Goal: Download file/media

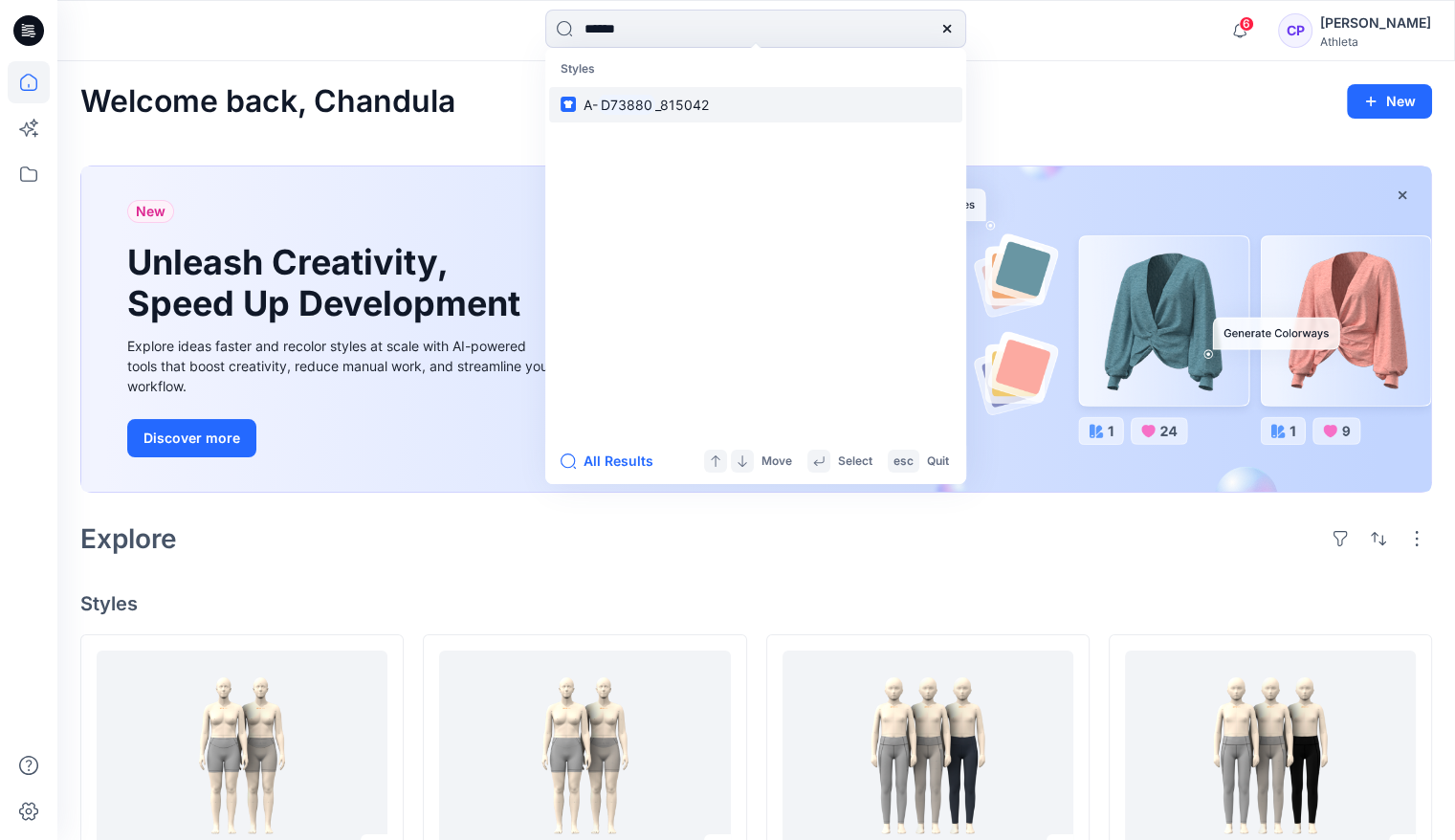
type input "******"
click at [632, 108] on mark "D73880" at bounding box center [627, 104] width 58 height 22
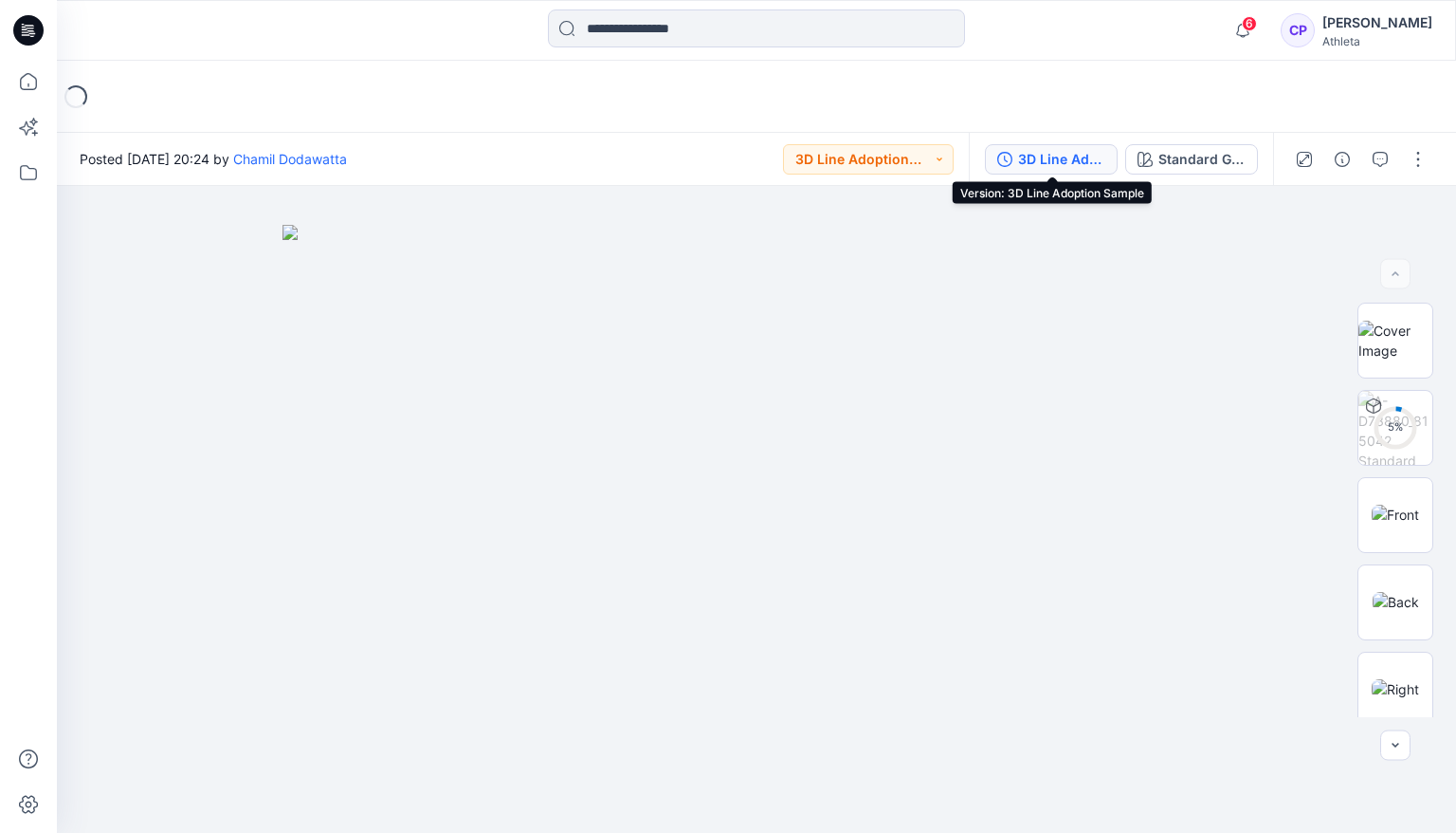
click at [1058, 153] on div "3D Line Adoption Sample" at bounding box center [1062, 159] width 88 height 21
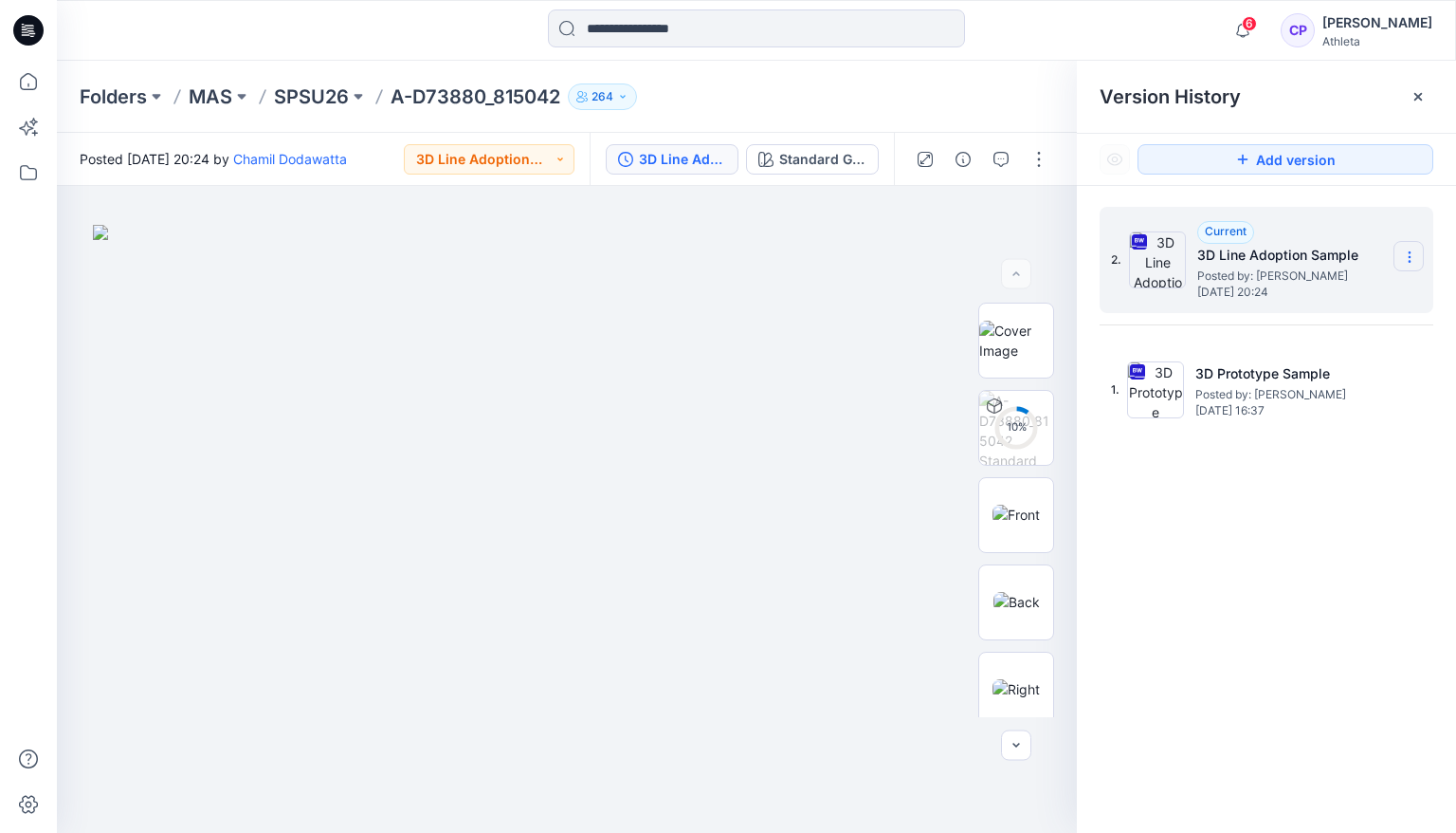
click at [1397, 251] on section at bounding box center [1408, 256] width 30 height 30
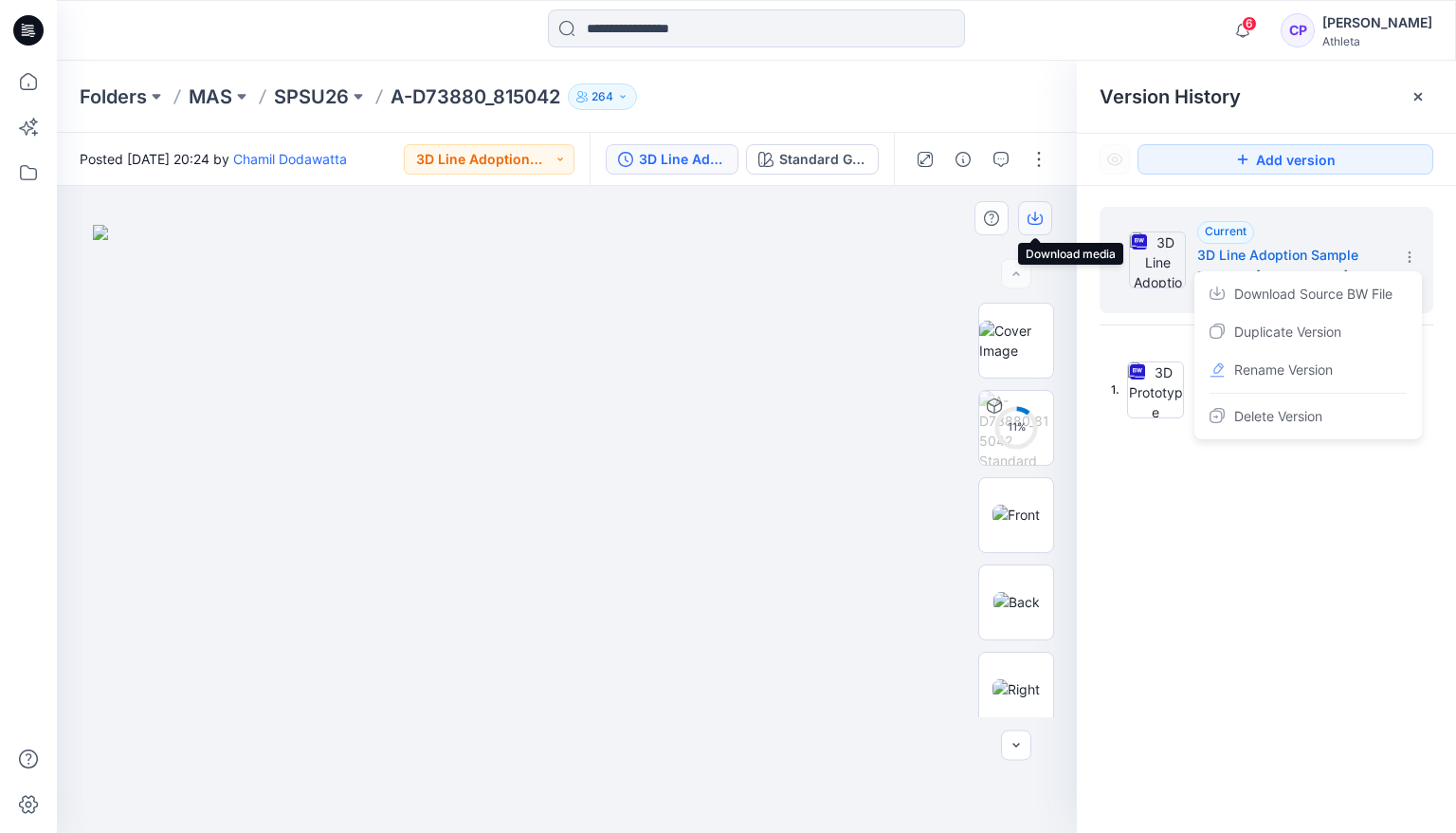
click at [1037, 213] on icon "button" at bounding box center [1035, 218] width 15 height 15
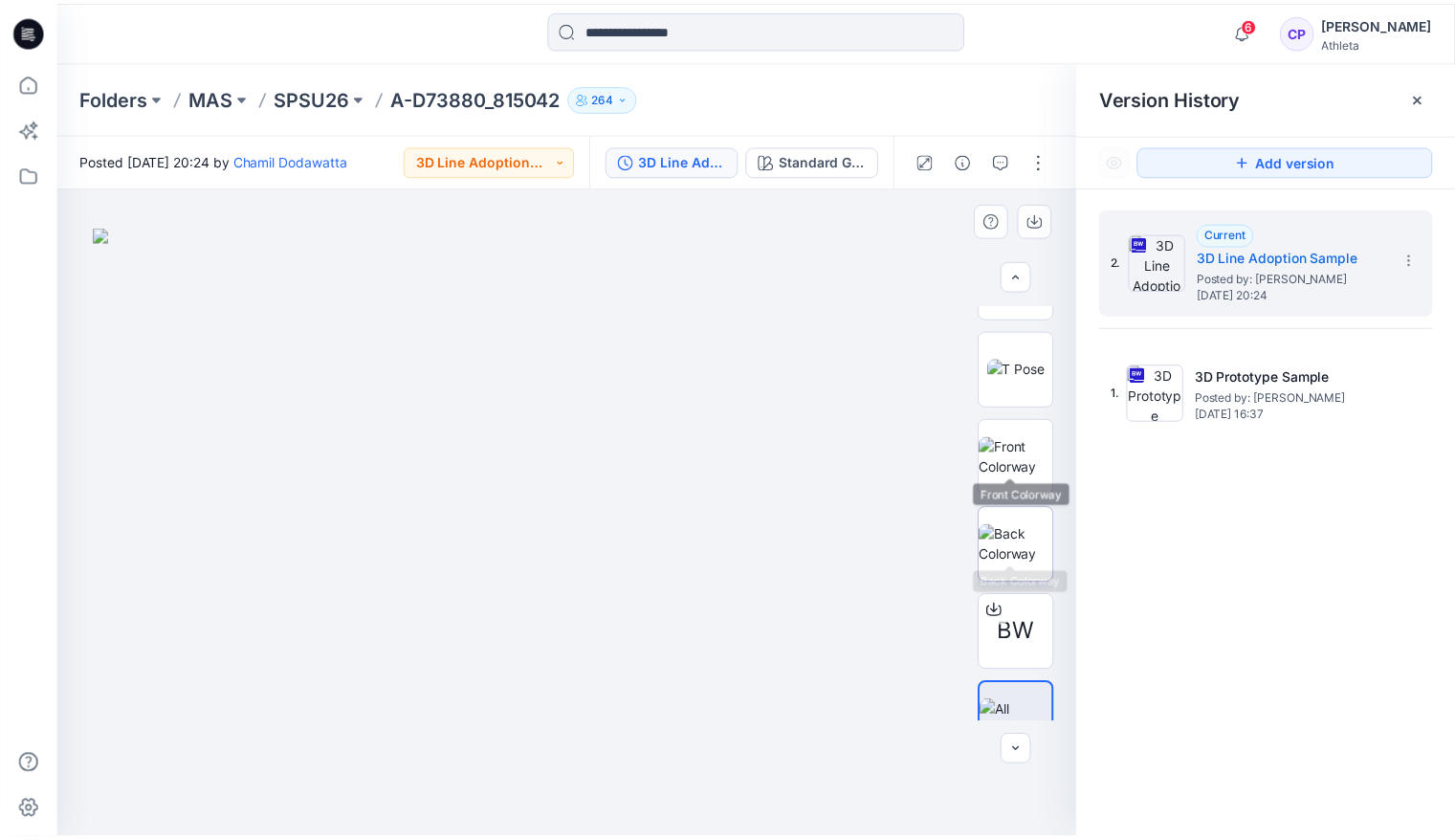
scroll to position [537, 0]
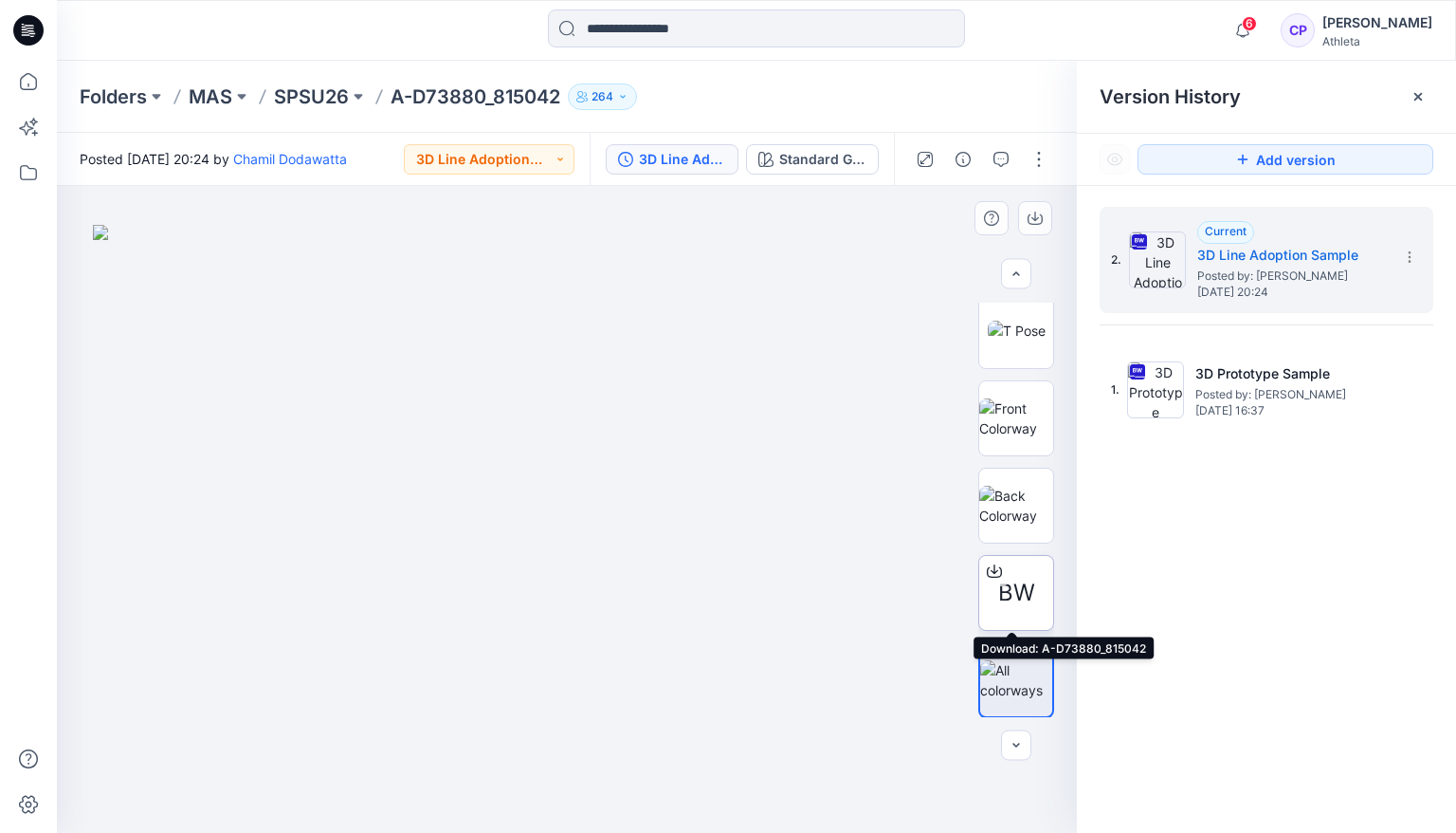
click at [1017, 586] on span "BW" at bounding box center [1017, 593] width 37 height 34
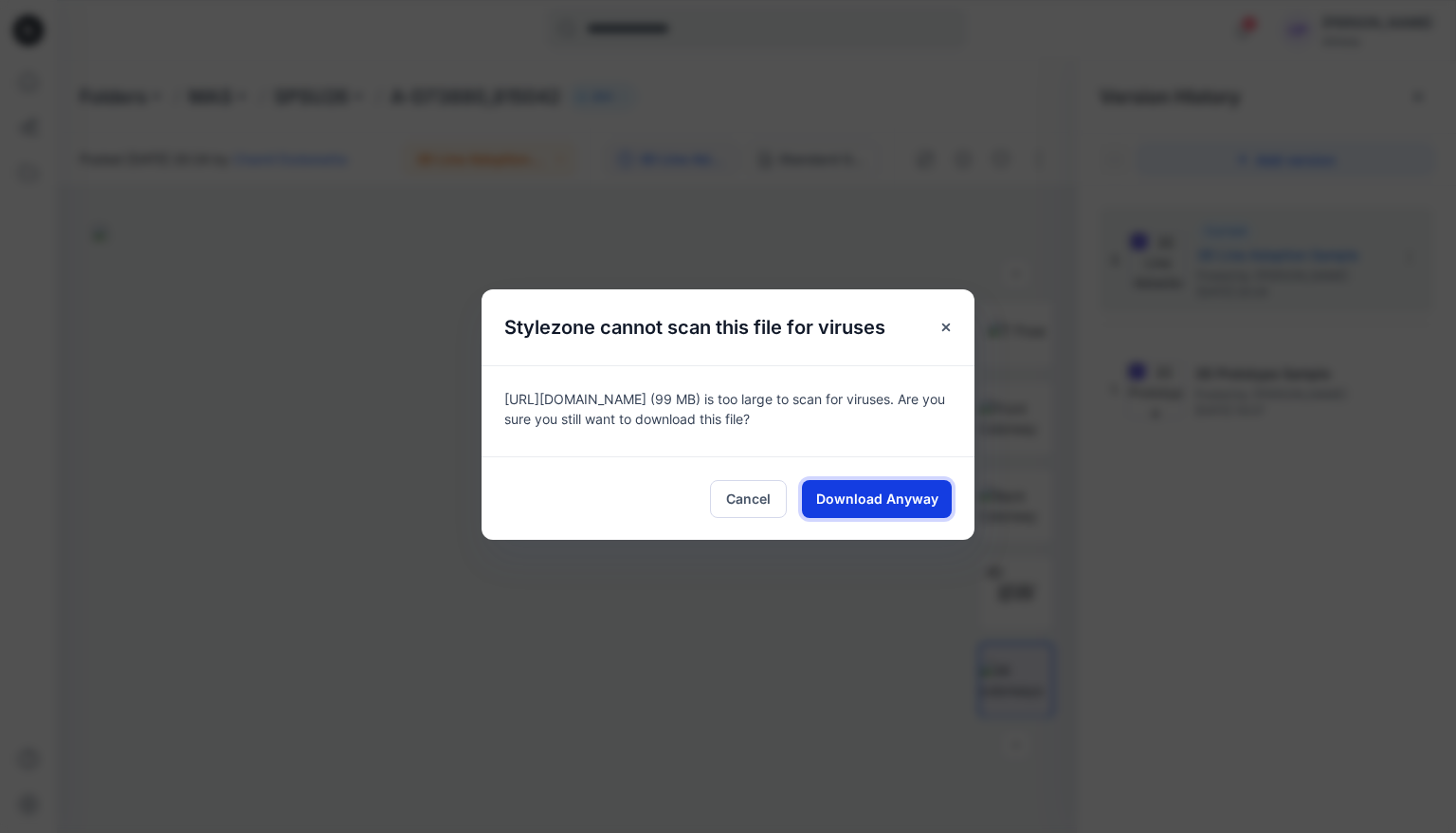
click at [842, 498] on span "Download Anyway" at bounding box center [878, 498] width 122 height 20
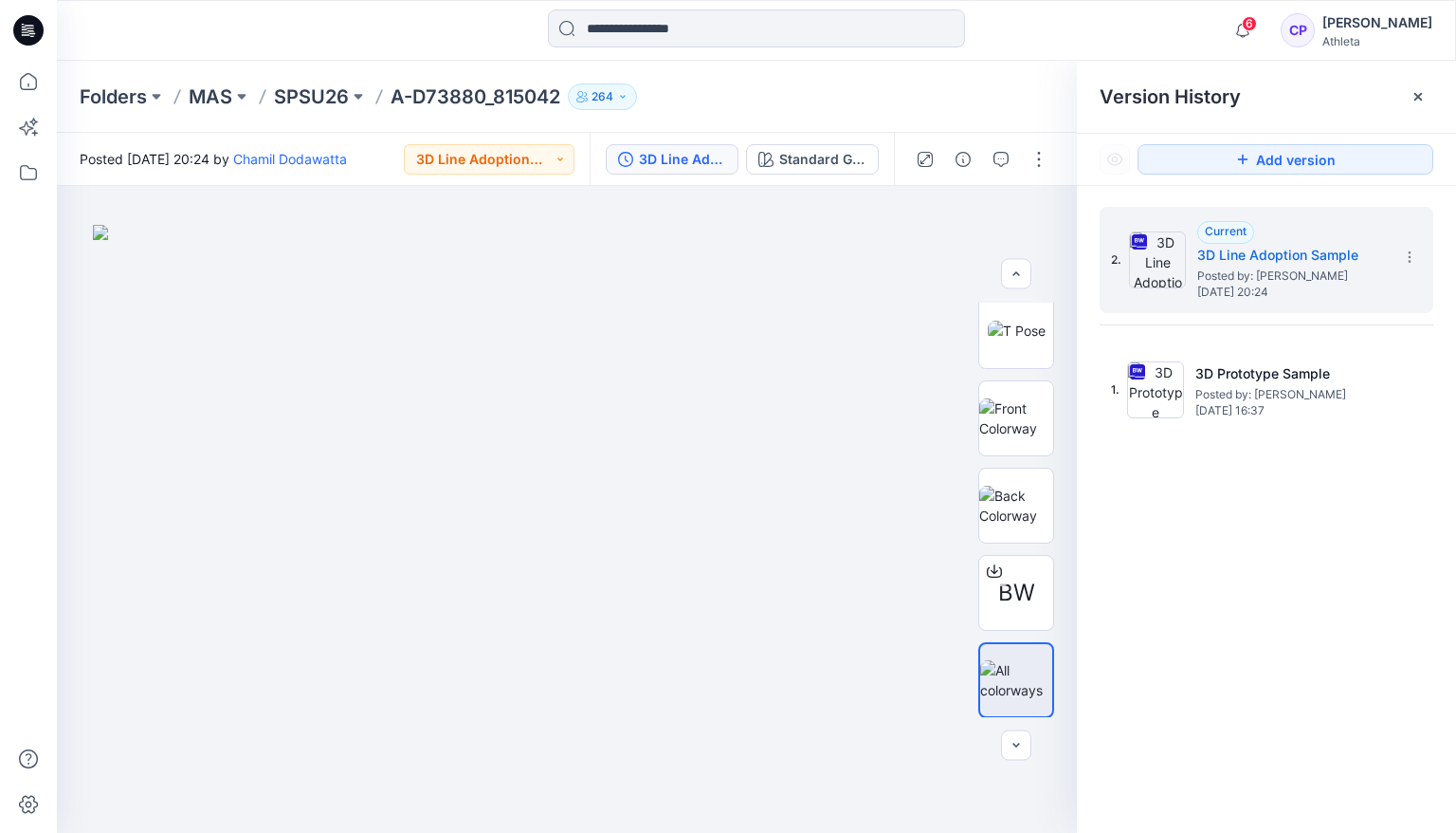
click at [1419, 93] on icon at bounding box center [1418, 97] width 15 height 15
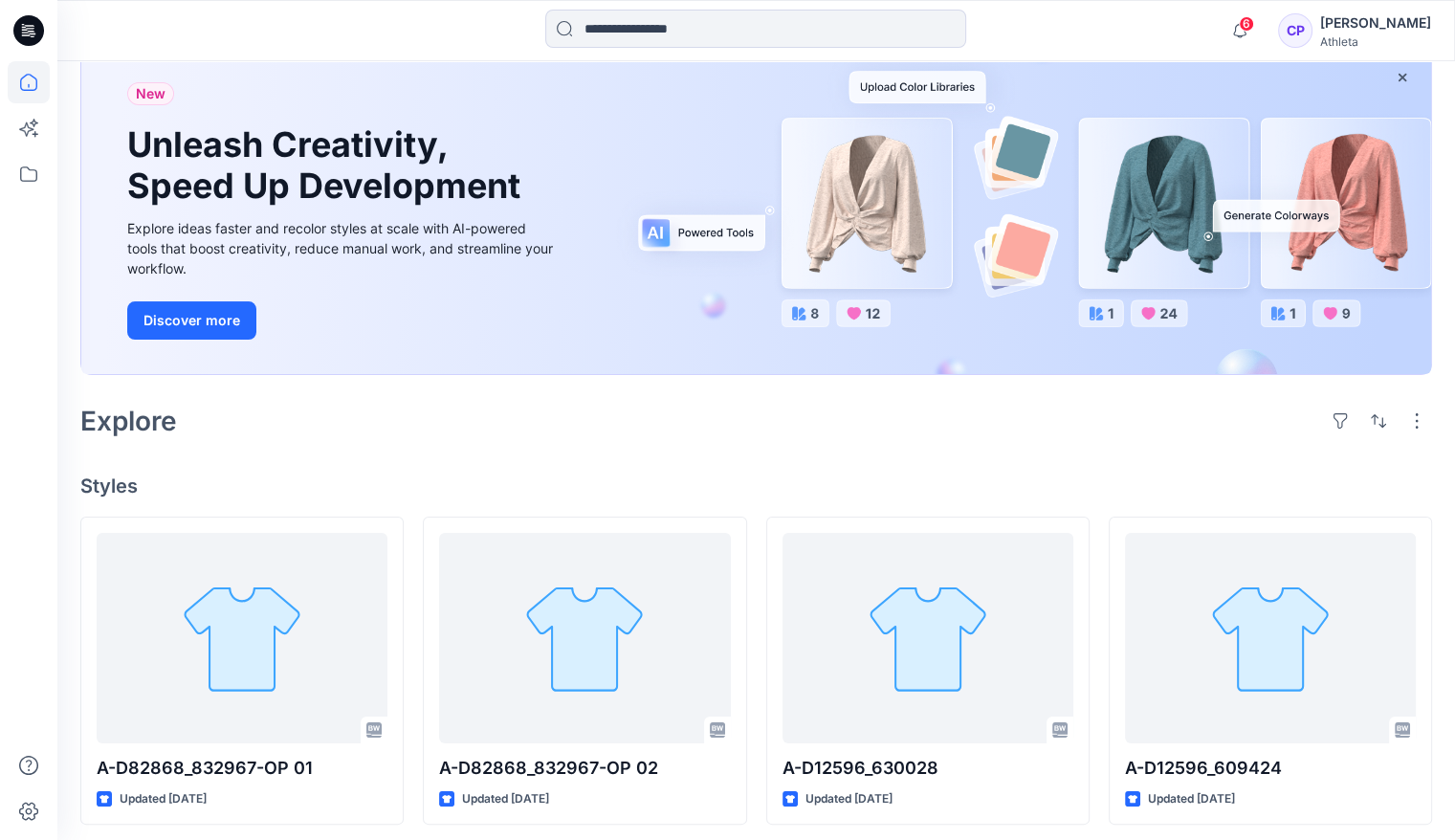
scroll to position [286, 0]
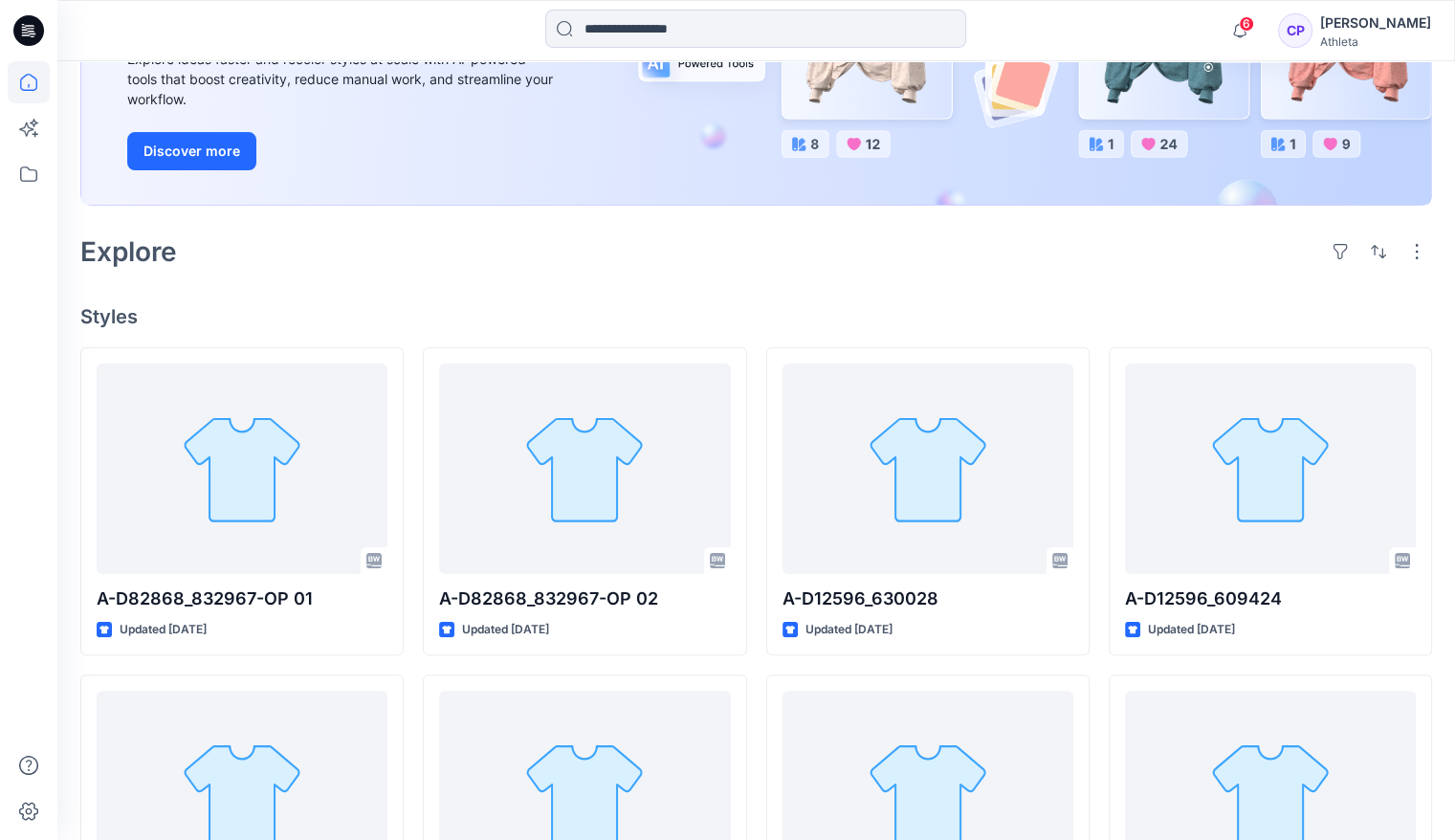
click at [672, 8] on div "6 Notifications Your style A-D82868_832967-OP 02 is ready [DATE] 00:58 Your sty…" at bounding box center [757, 31] width 1398 height 62
click at [667, 28] on input at bounding box center [756, 29] width 421 height 38
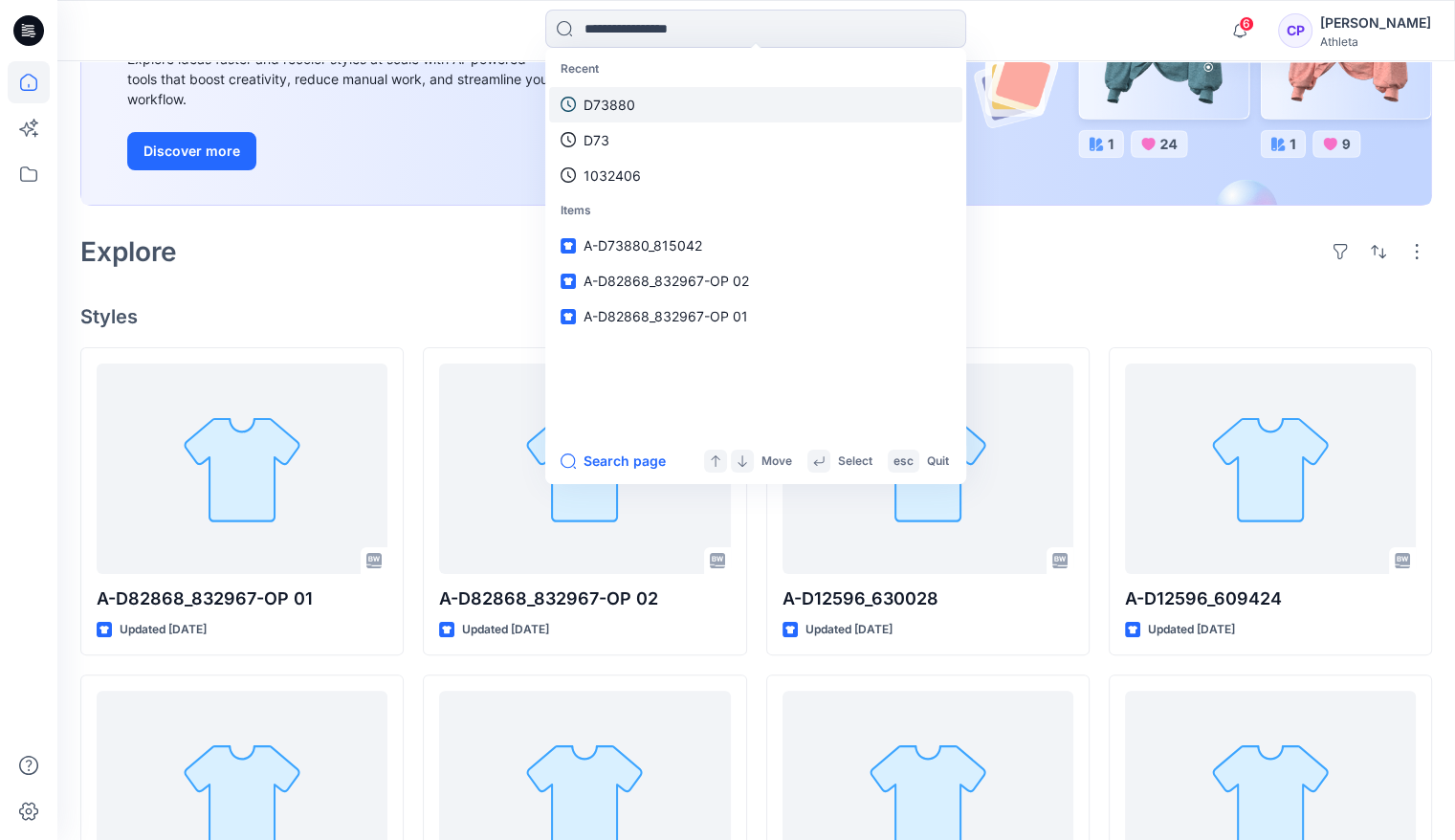
click at [622, 103] on p "D73880" at bounding box center [610, 104] width 52 height 20
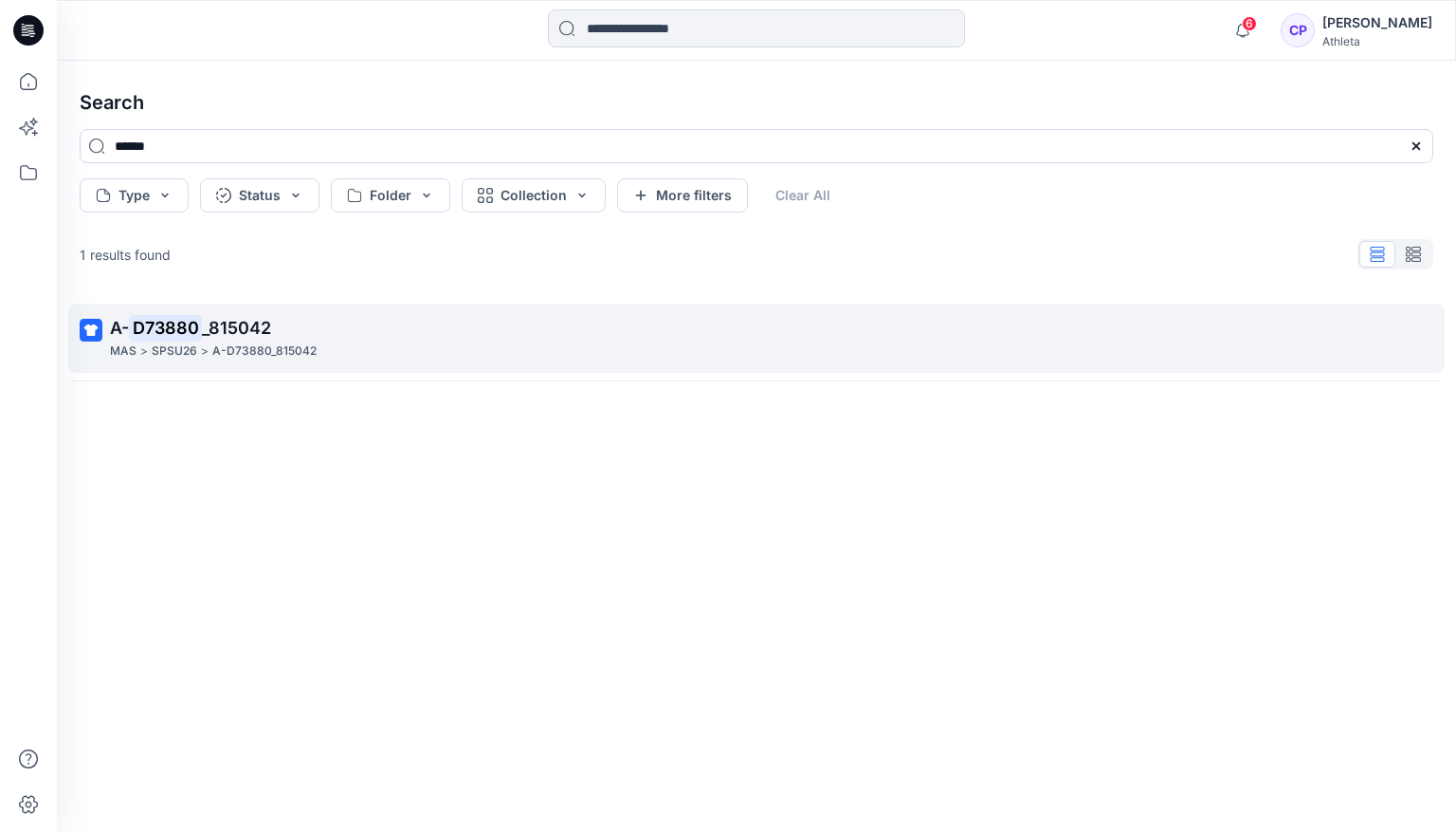
click at [242, 332] on span "_815042" at bounding box center [236, 327] width 70 height 20
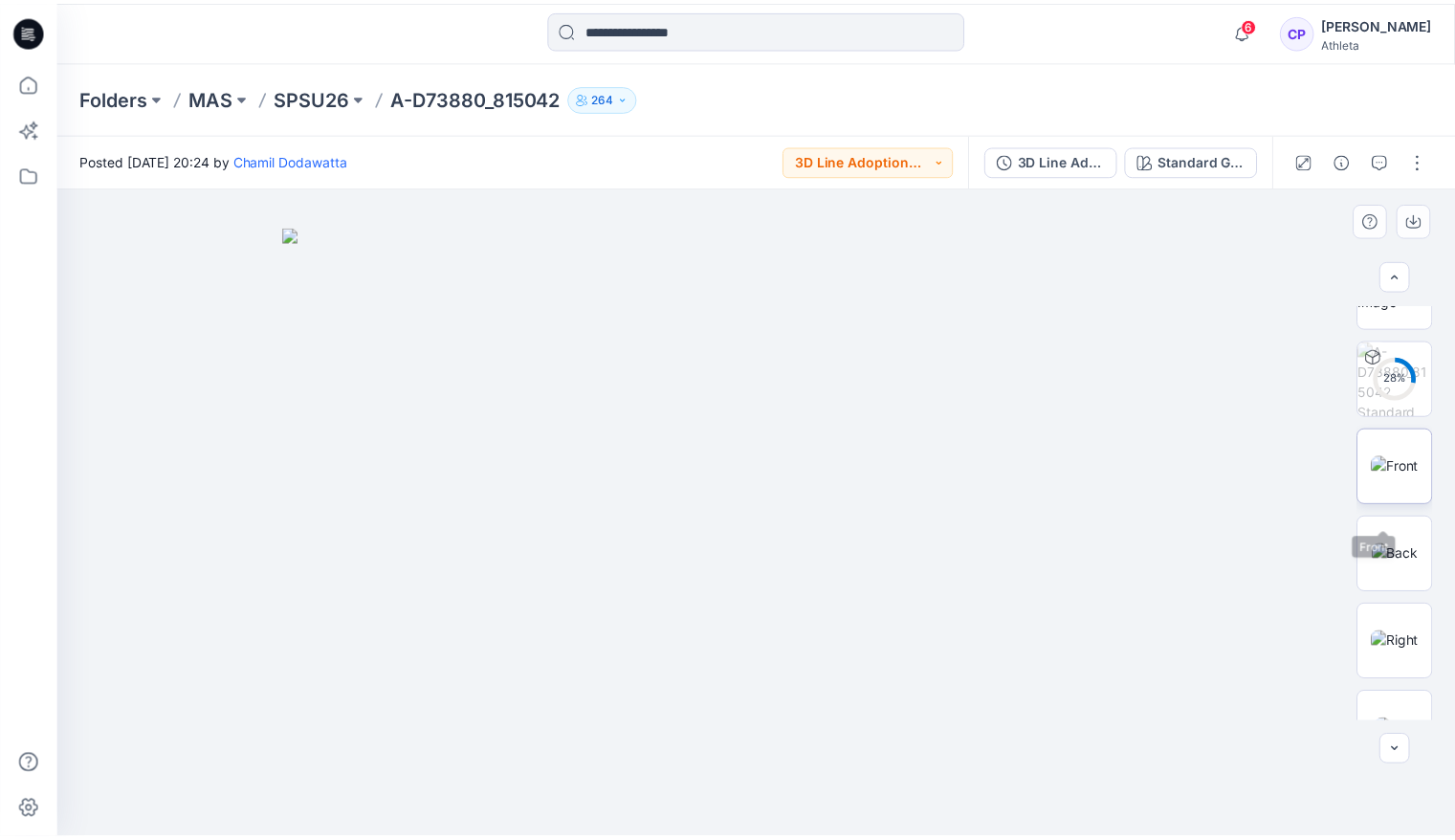
scroll to position [95, 0]
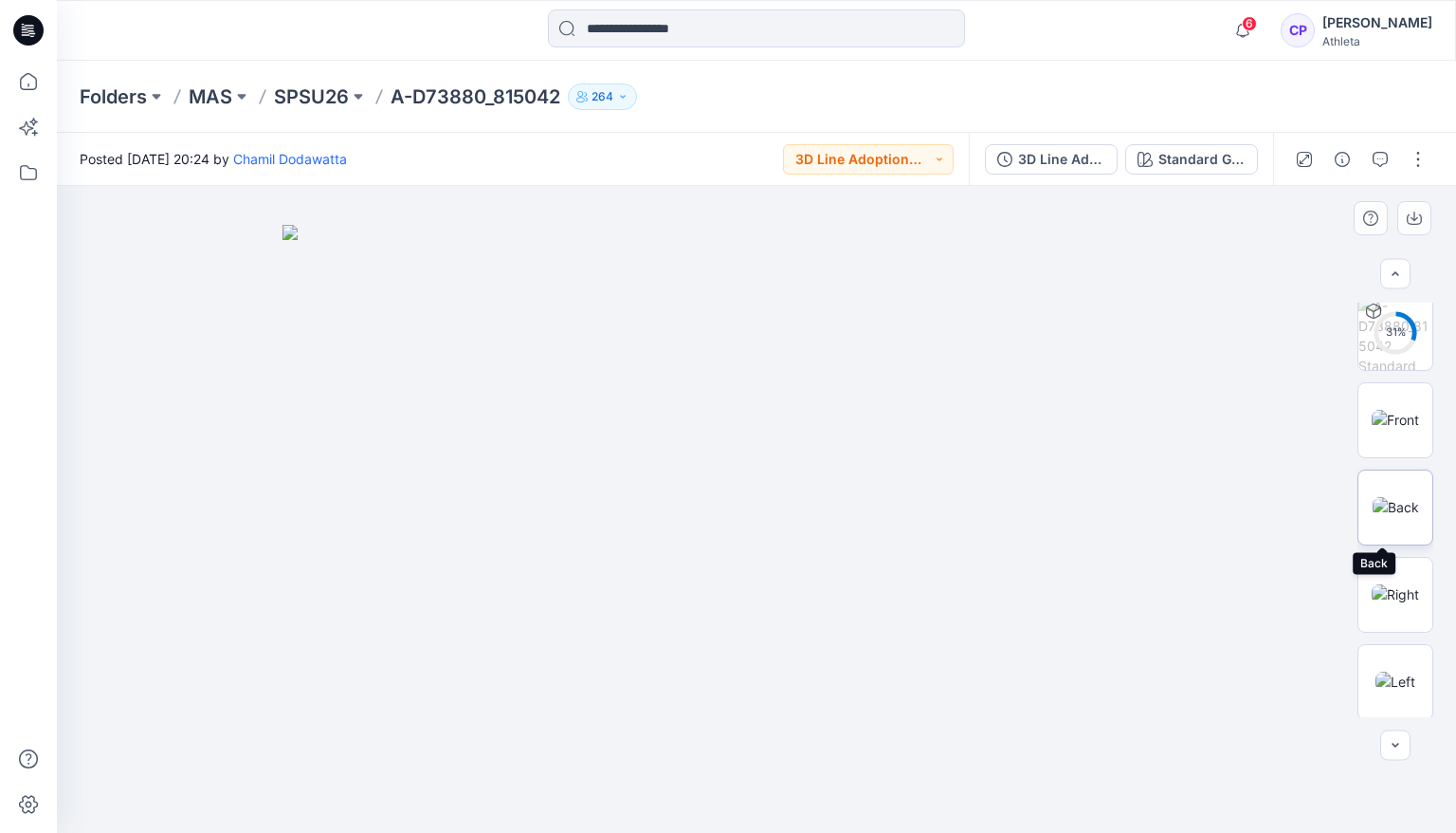
click at [1397, 497] on img at bounding box center [1396, 506] width 47 height 20
drag, startPoint x: 762, startPoint y: 221, endPoint x: 768, endPoint y: 457, distance: 236.1
drag, startPoint x: 785, startPoint y: 543, endPoint x: 781, endPoint y: 440, distance: 103.1
click at [1381, 430] on img at bounding box center [1396, 419] width 48 height 20
drag, startPoint x: 741, startPoint y: 233, endPoint x: 755, endPoint y: 439, distance: 206.5
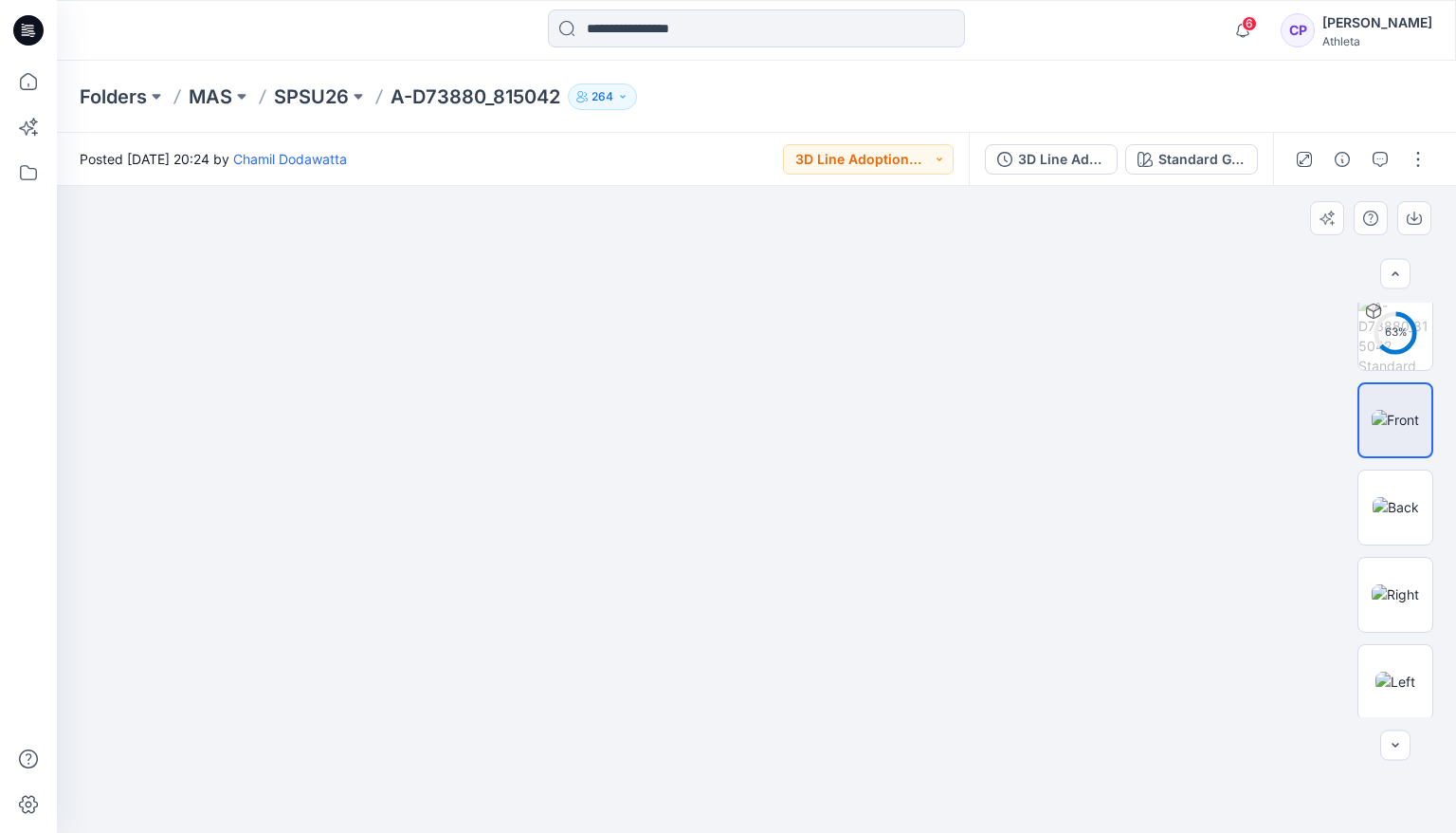
drag, startPoint x: 810, startPoint y: 479, endPoint x: 790, endPoint y: 433, distance: 50.2
click at [1408, 497] on img at bounding box center [1396, 506] width 47 height 20
drag, startPoint x: 756, startPoint y: 338, endPoint x: 767, endPoint y: 331, distance: 13.0
click at [1385, 416] on img at bounding box center [1396, 419] width 48 height 20
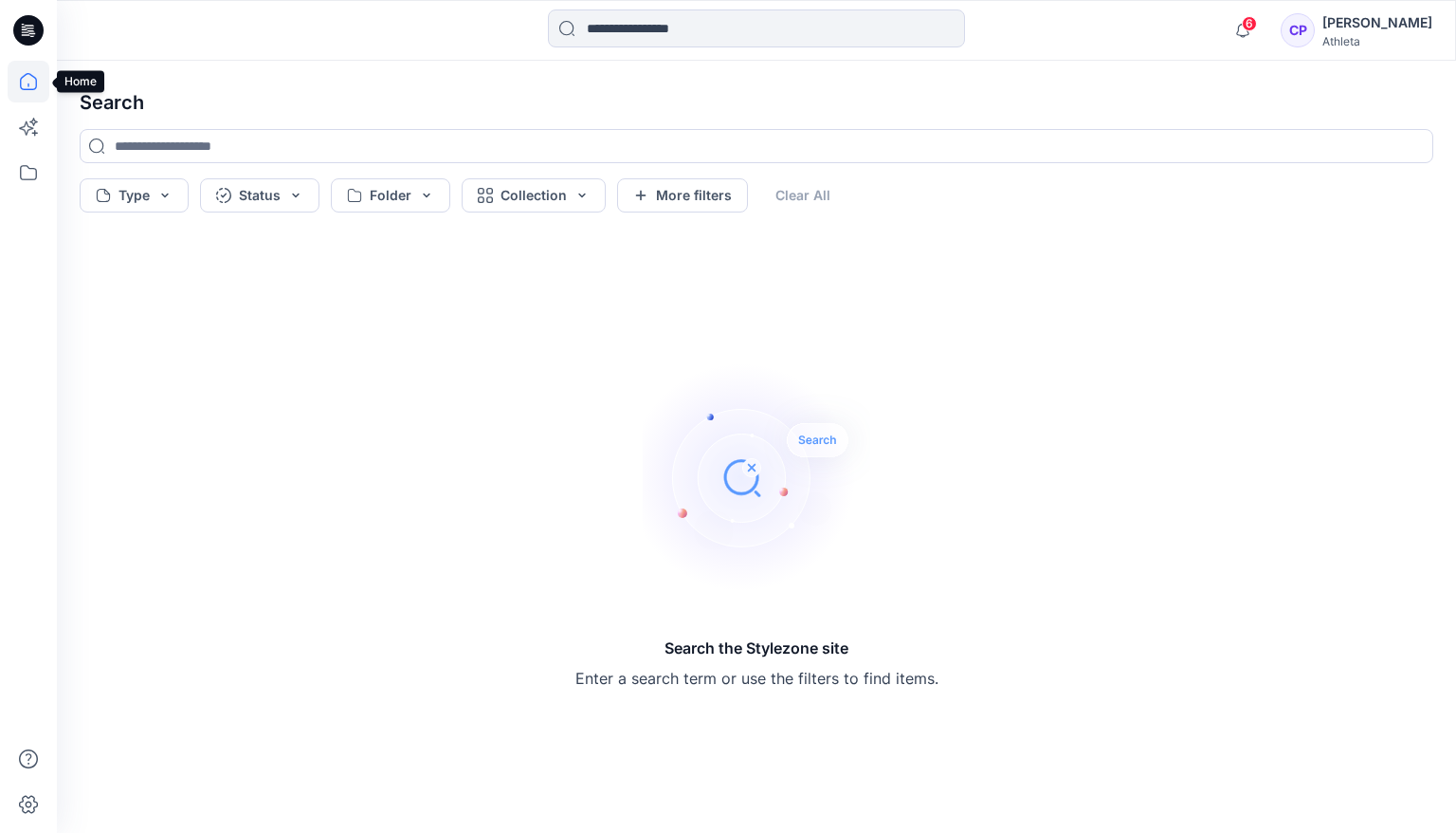
click at [36, 94] on icon at bounding box center [29, 82] width 42 height 42
